Goal: Task Accomplishment & Management: Manage account settings

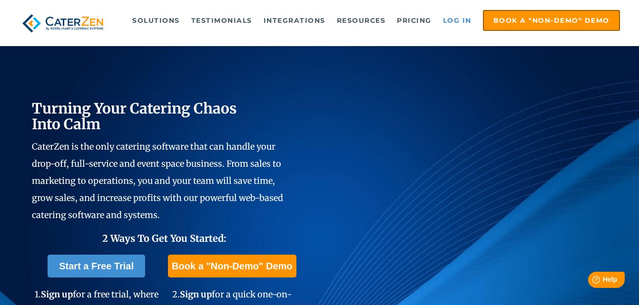
click at [450, 22] on link "Log in" at bounding box center [457, 20] width 38 height 19
click at [459, 16] on link "Log in" at bounding box center [457, 20] width 38 height 19
click at [453, 27] on link "Log in" at bounding box center [457, 20] width 38 height 19
